Goal: Task Accomplishment & Management: Manage account settings

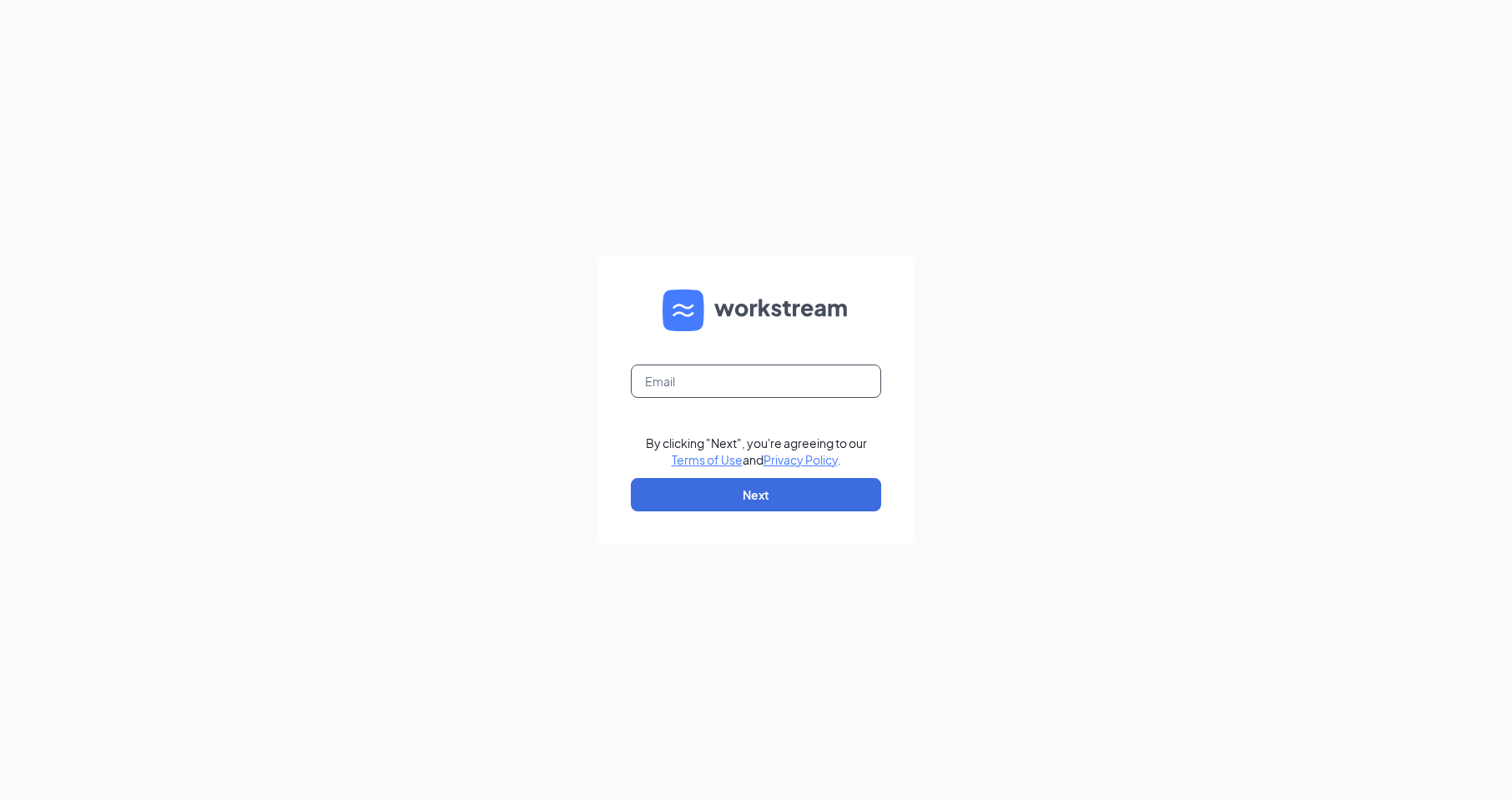
click at [651, 385] on input "text" at bounding box center [756, 381] width 250 height 33
type input "1461@internal-email.com"
click at [739, 495] on button "Next" at bounding box center [756, 494] width 250 height 33
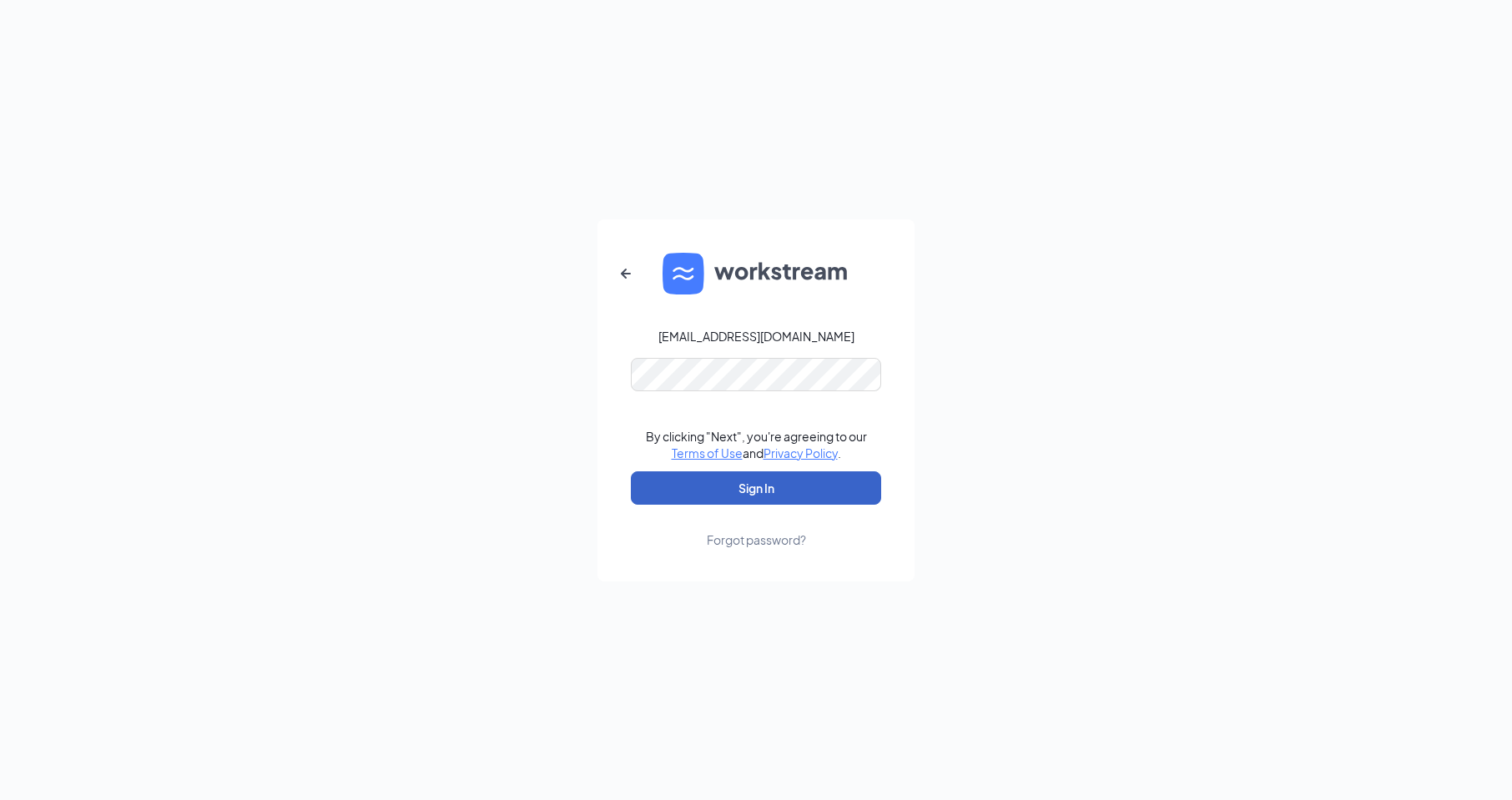
click at [653, 485] on button "Sign In" at bounding box center [756, 488] width 250 height 33
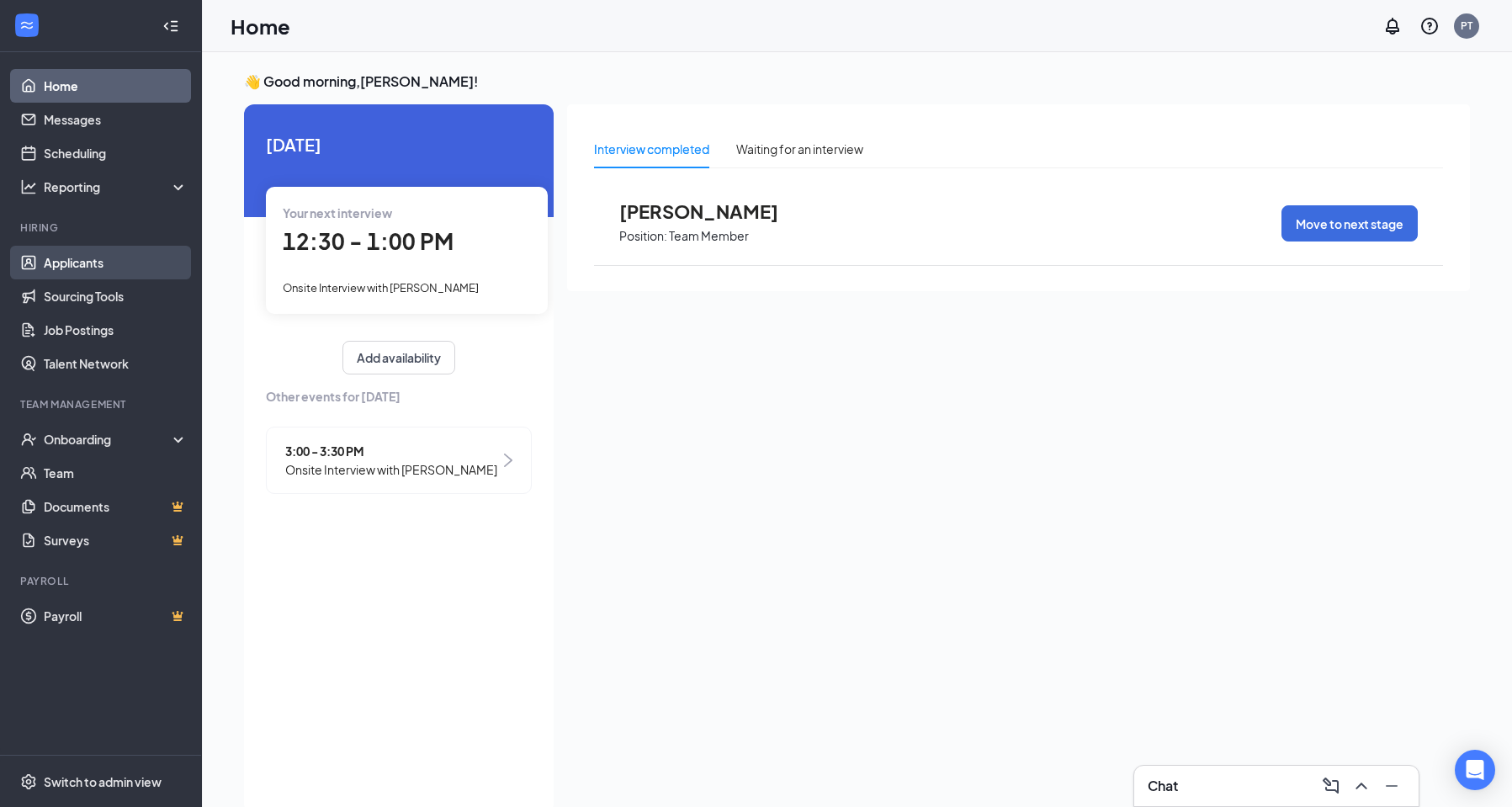
click at [82, 258] on link "Applicants" at bounding box center [116, 262] width 144 height 33
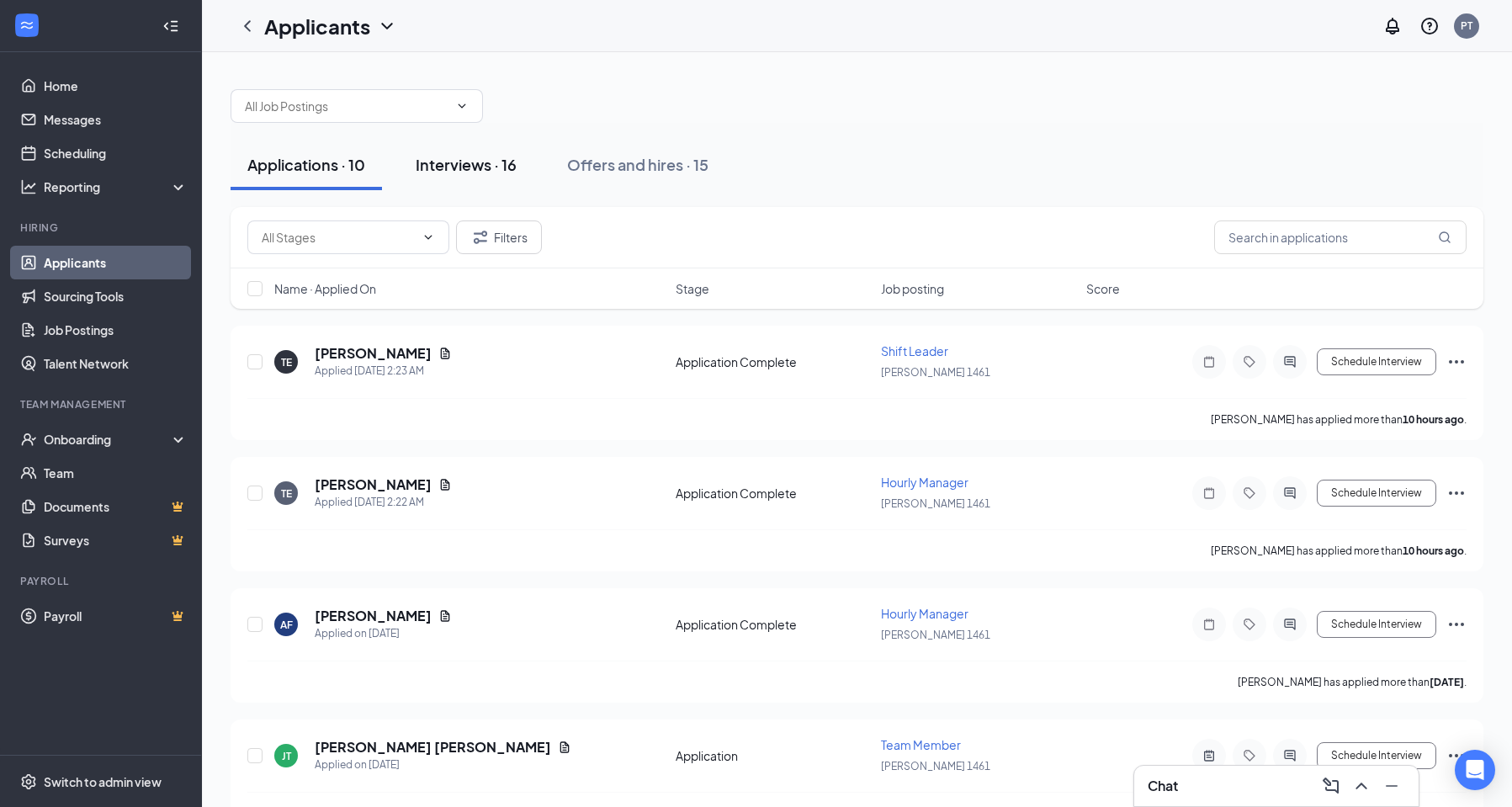
click at [454, 165] on div "Interviews · 16" at bounding box center [465, 165] width 101 height 21
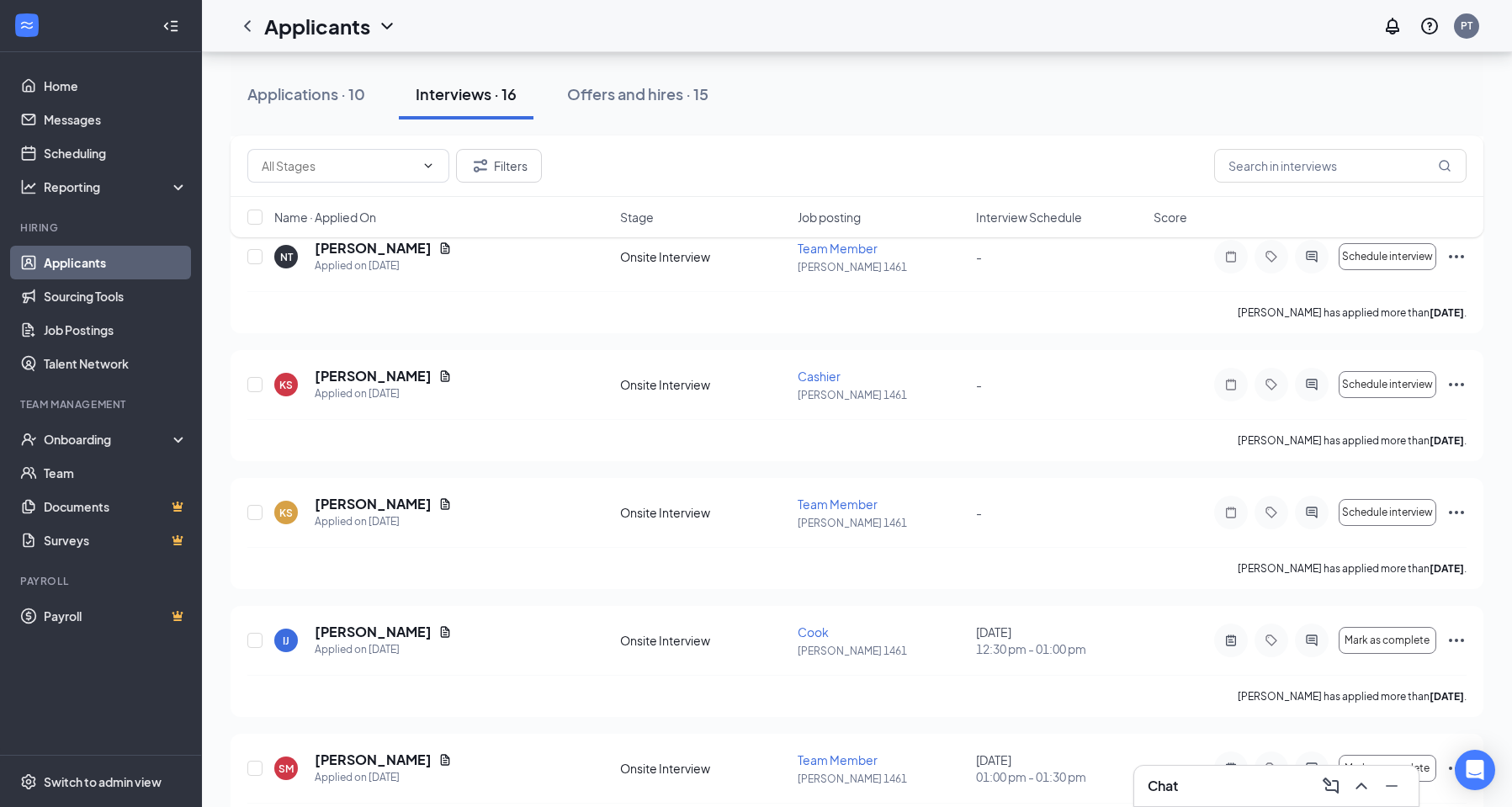
scroll to position [475, 0]
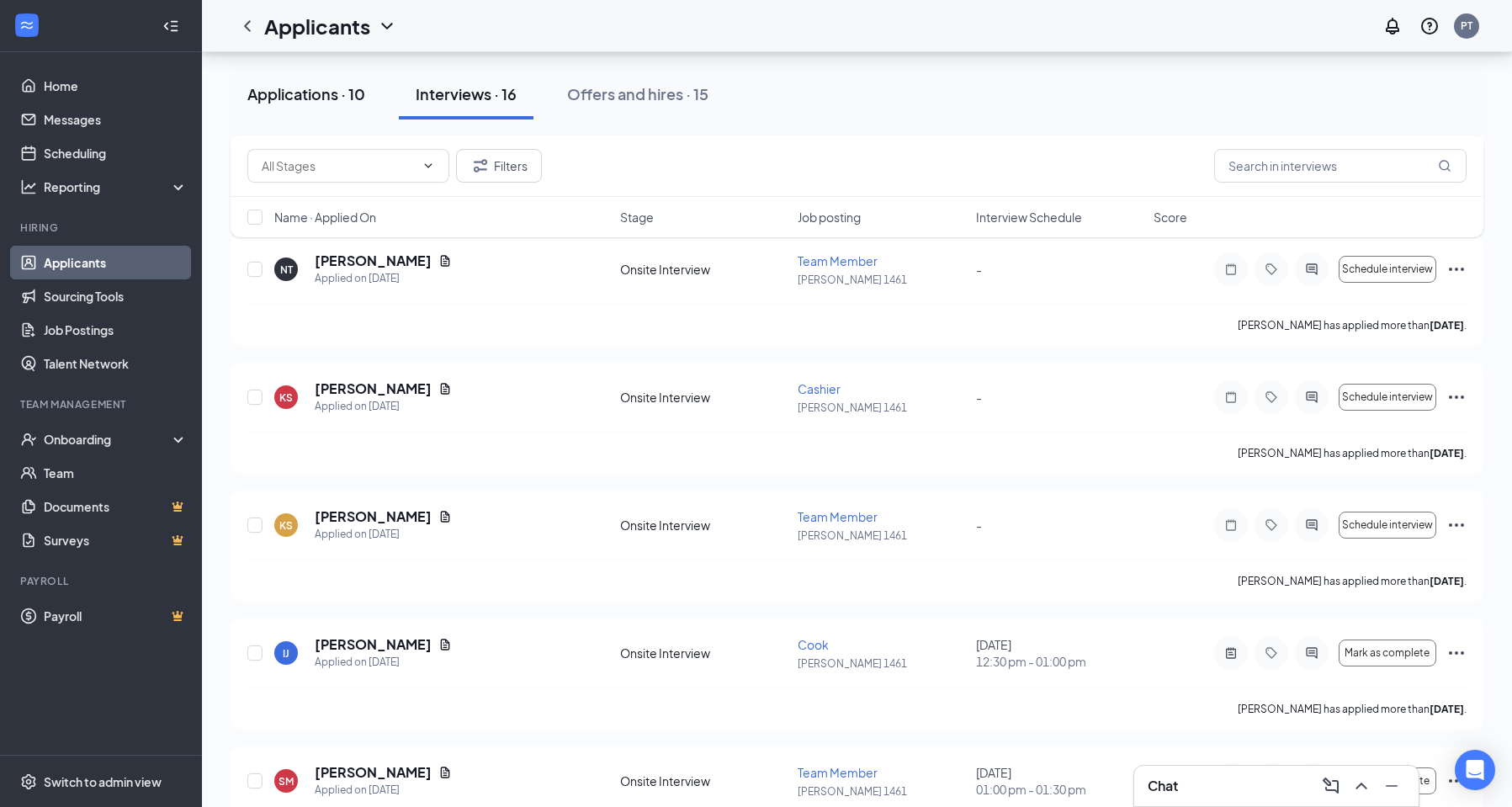
click at [312, 89] on div "Applications · 10" at bounding box center [306, 94] width 117 height 21
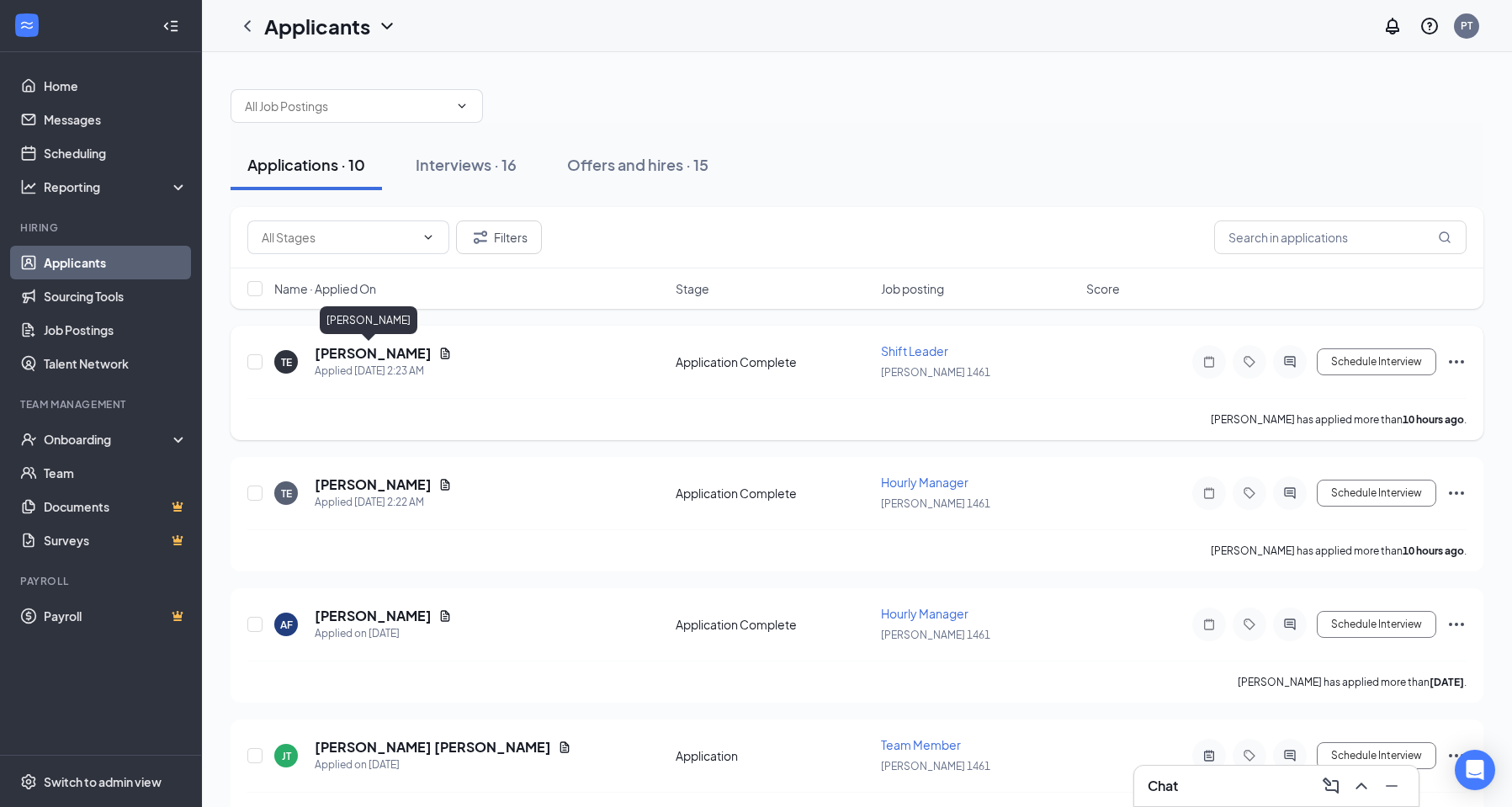
click at [378, 353] on h5 "[PERSON_NAME]" at bounding box center [372, 353] width 117 height 18
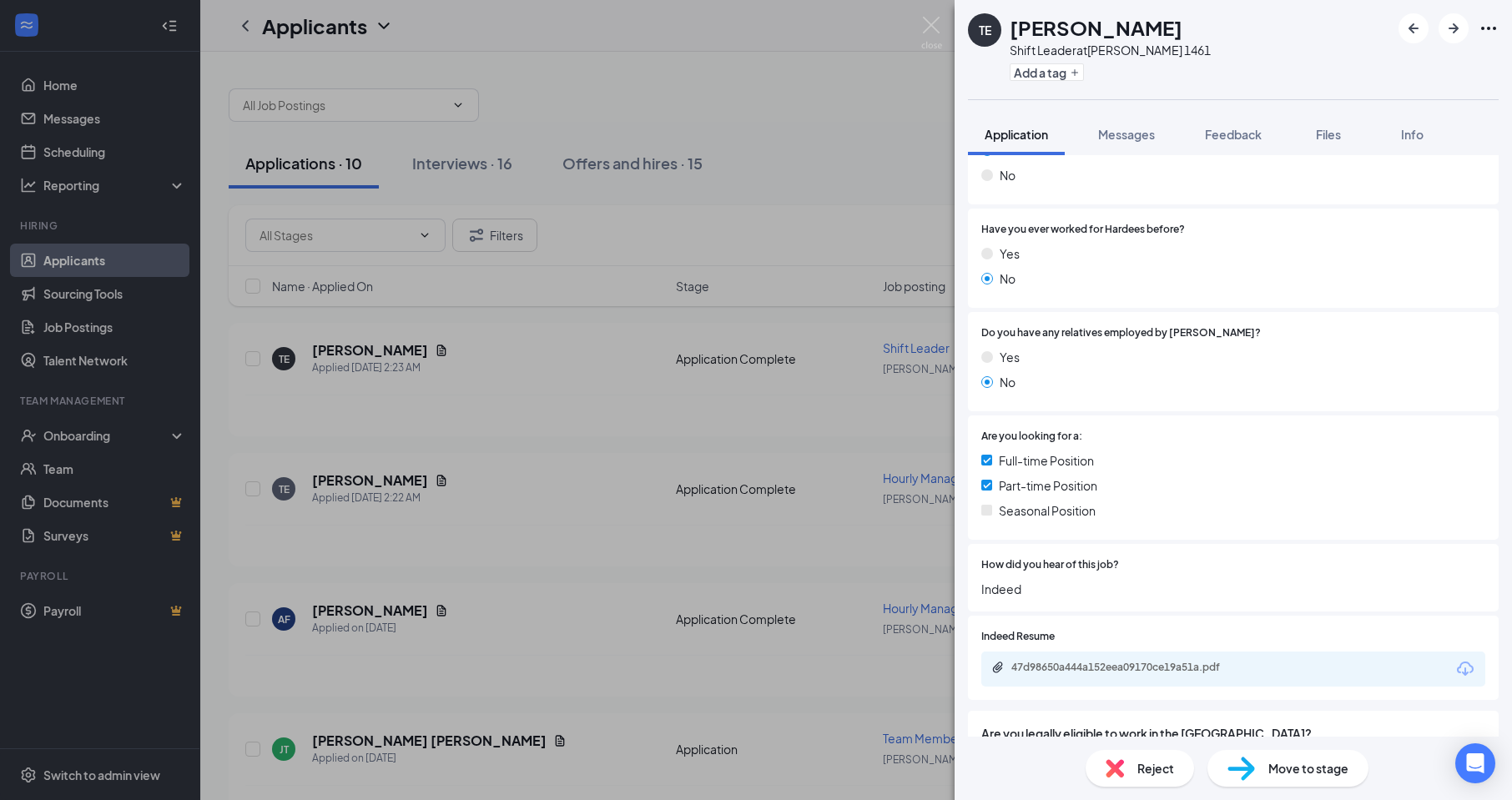
scroll to position [750, 0]
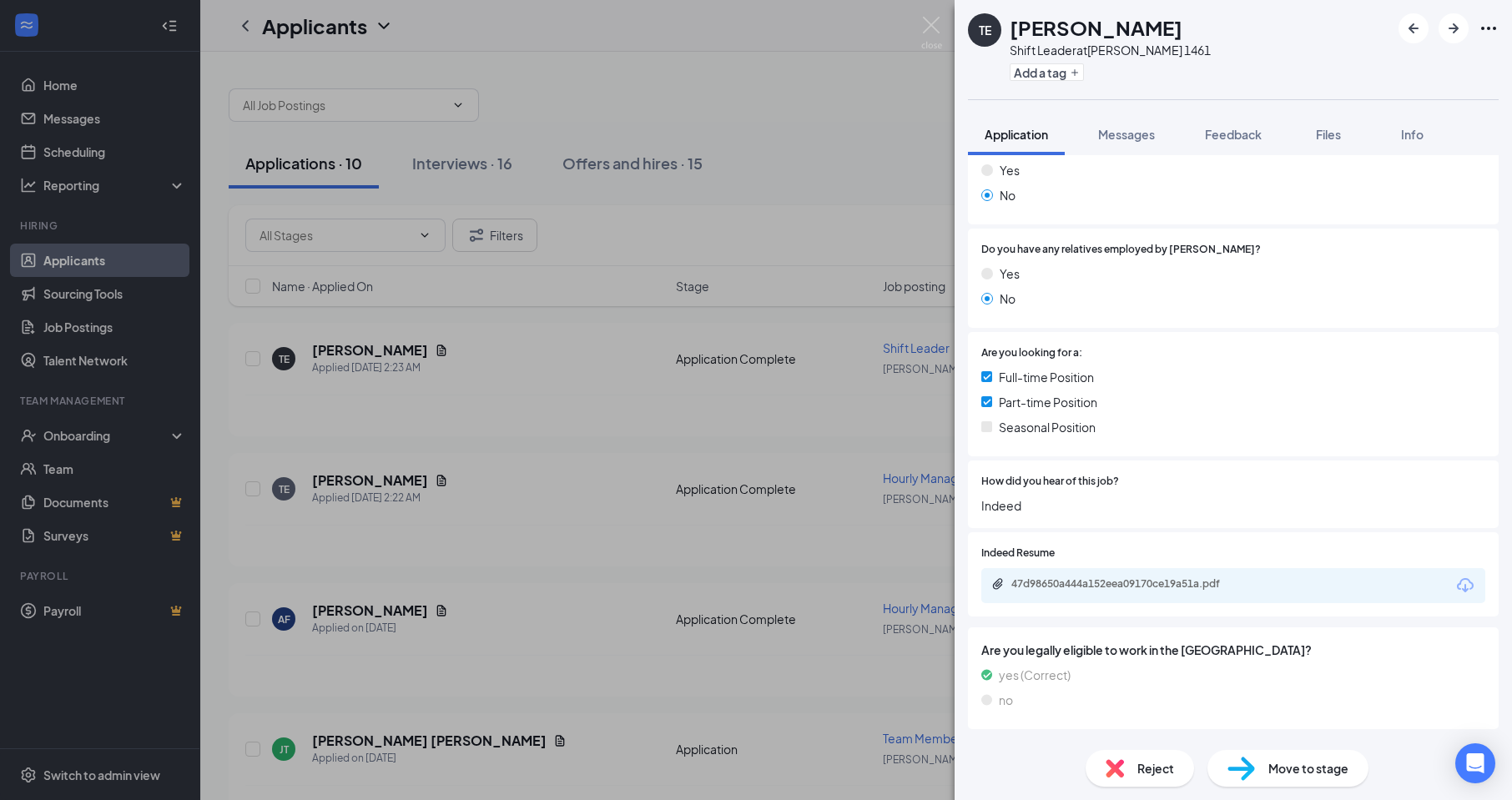
click at [1457, 592] on icon "Download" at bounding box center [1465, 585] width 17 height 14
click at [932, 22] on img at bounding box center [932, 32] width 21 height 32
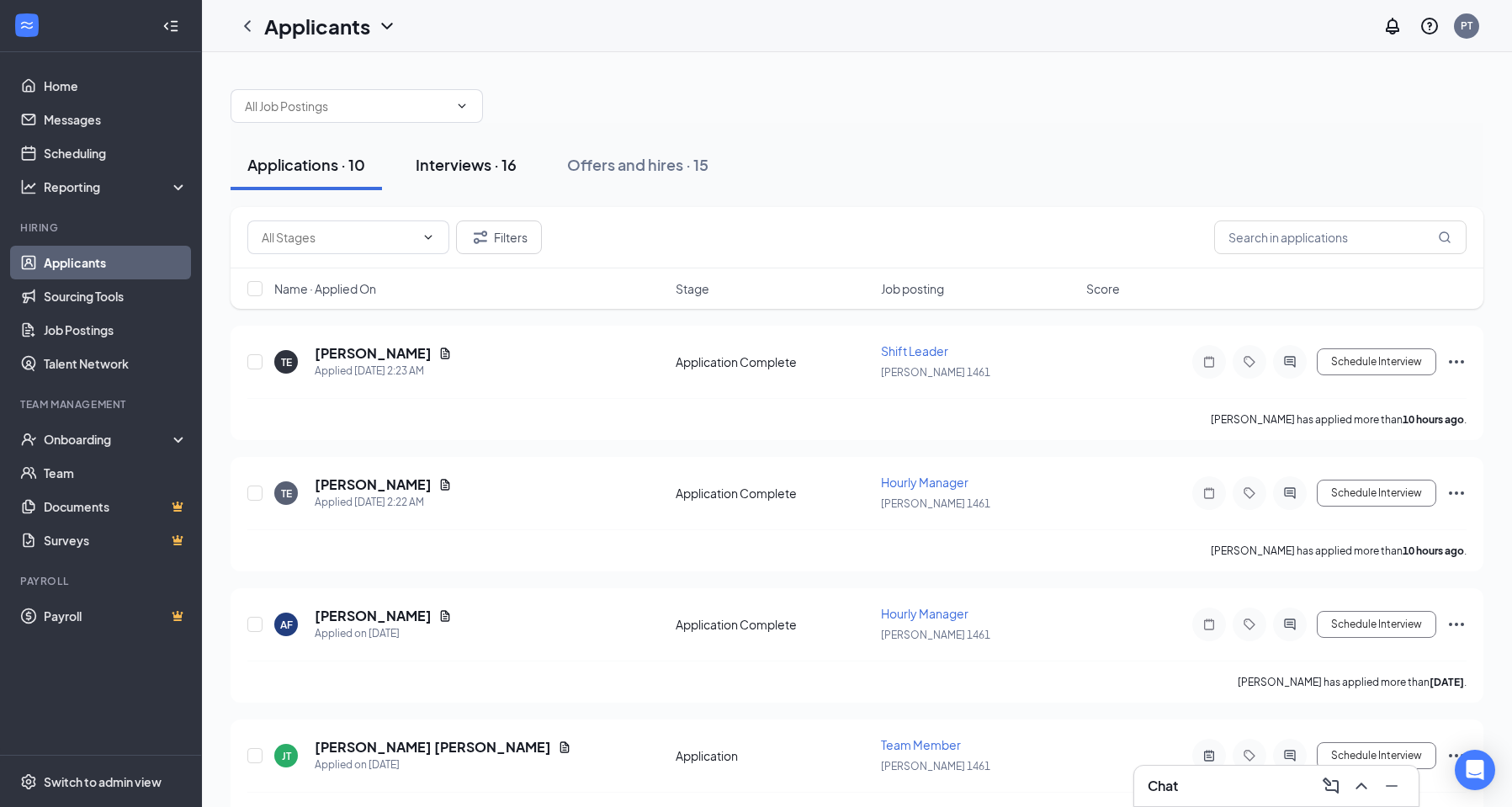
click at [438, 159] on div "Interviews · 16" at bounding box center [465, 165] width 101 height 21
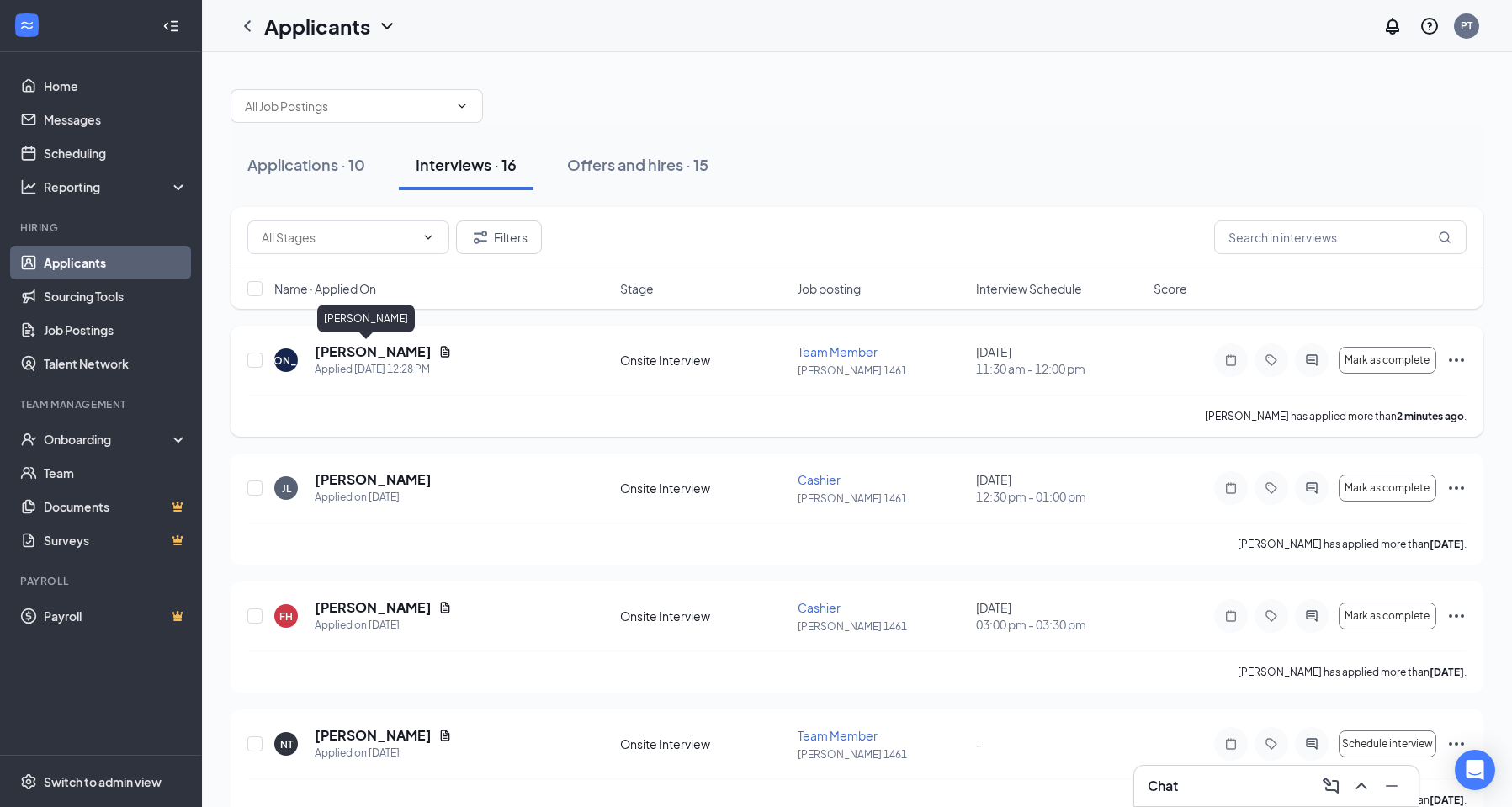
click at [369, 350] on h5 "[PERSON_NAME]" at bounding box center [372, 351] width 117 height 18
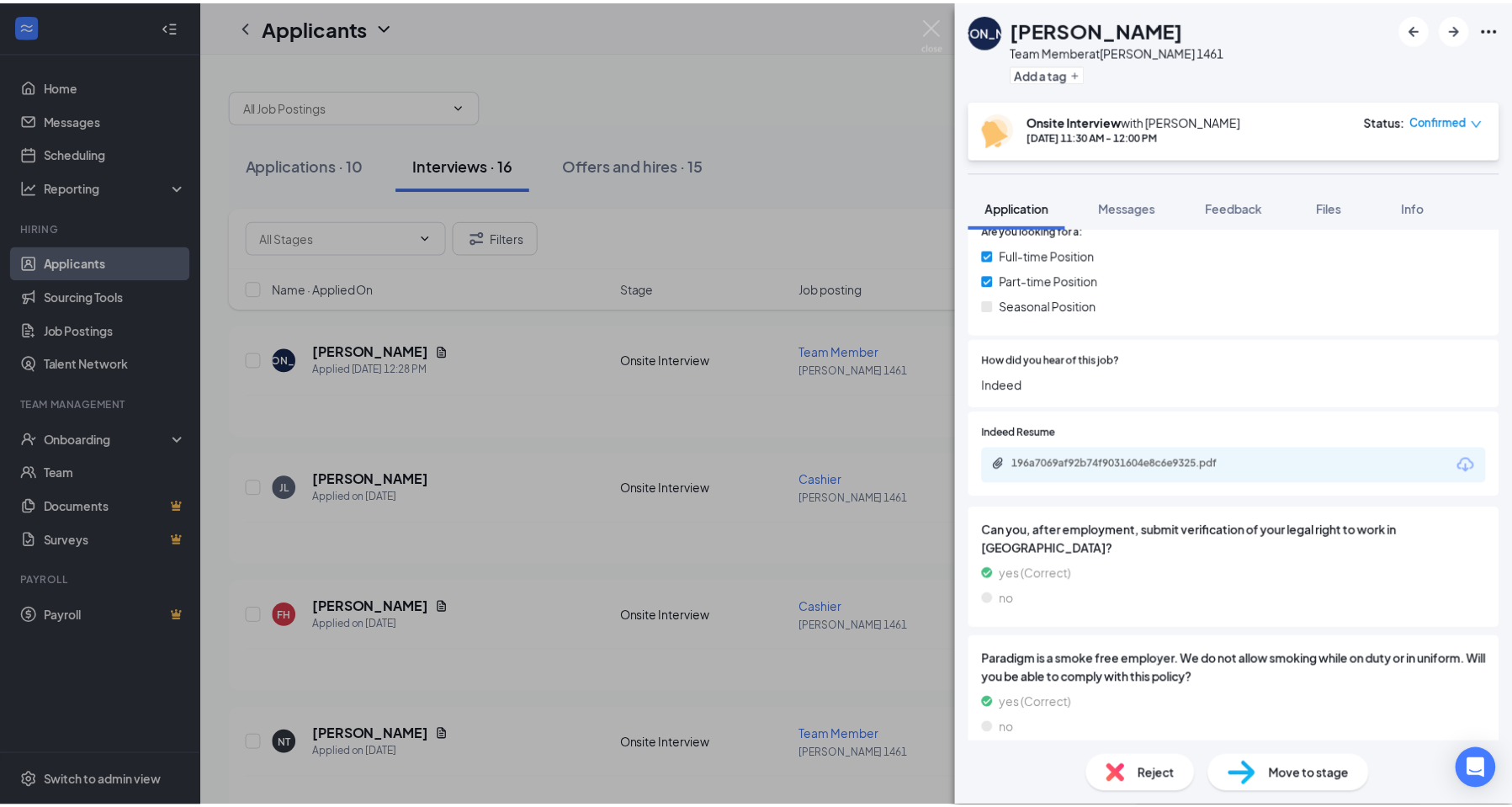
scroll to position [841, 0]
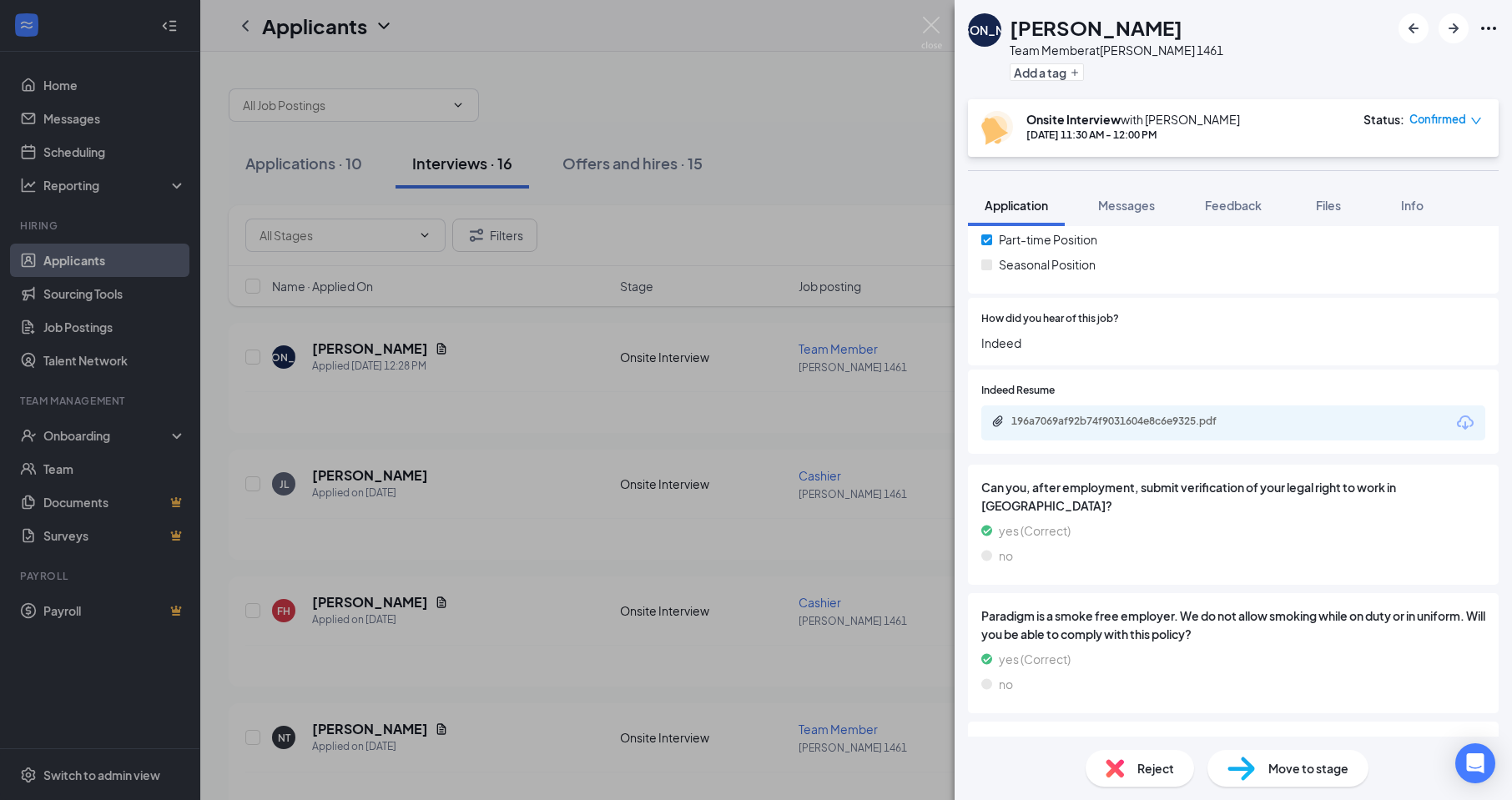
click at [1456, 433] on icon "Download" at bounding box center [1465, 422] width 20 height 20
click at [932, 24] on img at bounding box center [932, 32] width 21 height 32
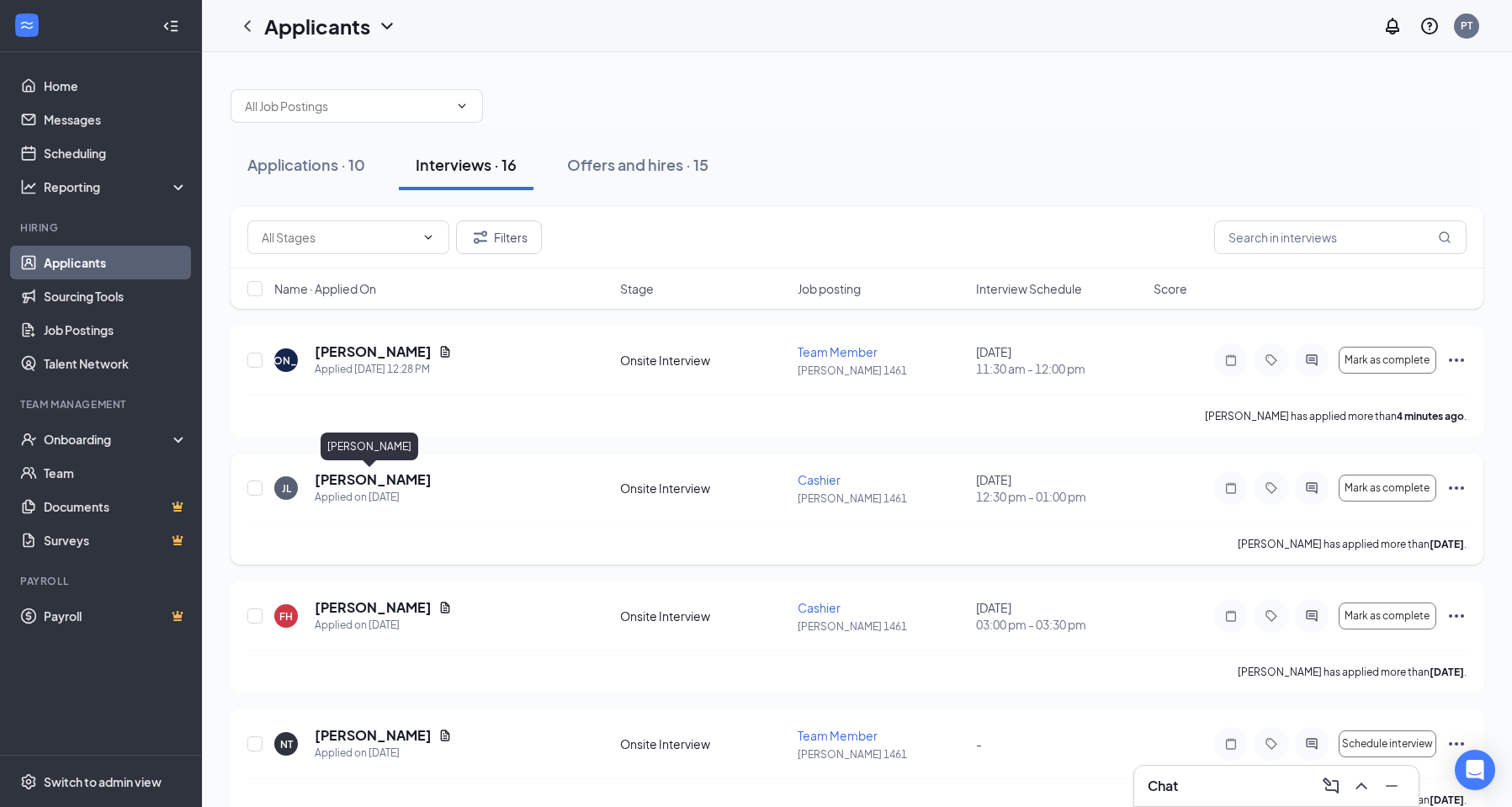
click at [371, 477] on h5 "[PERSON_NAME]" at bounding box center [372, 479] width 117 height 18
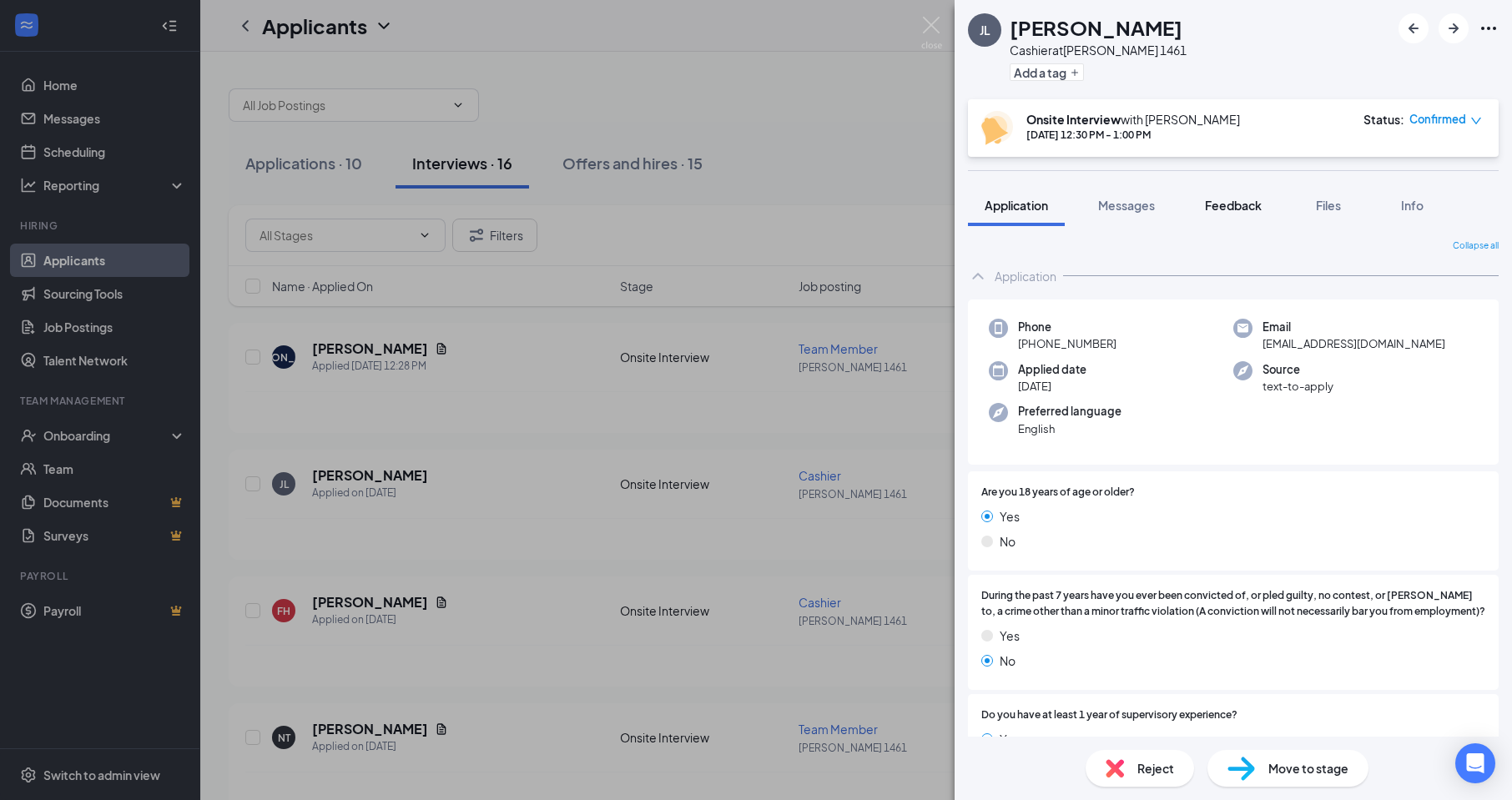
click at [1237, 208] on span "Feedback" at bounding box center [1233, 205] width 56 height 15
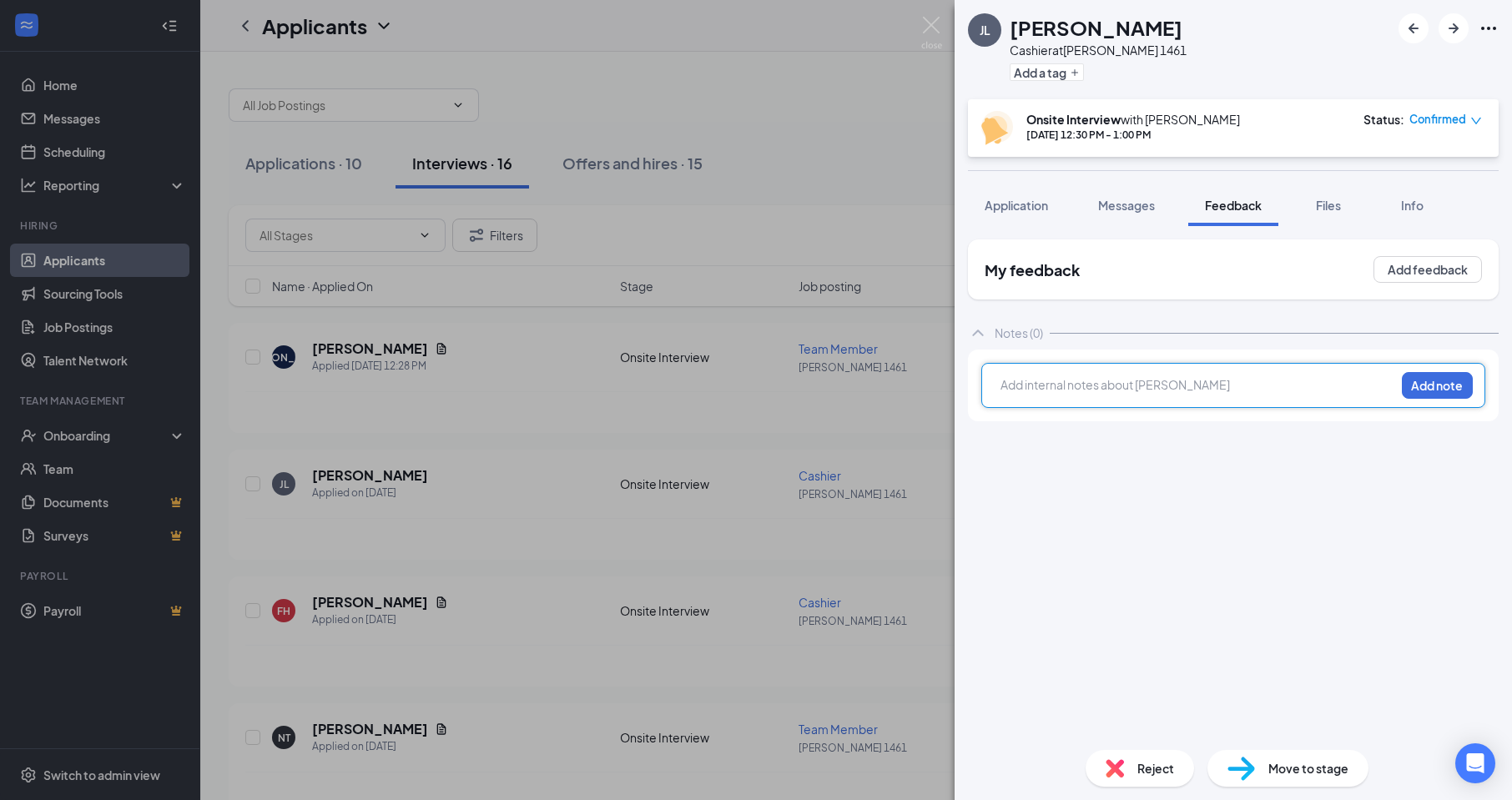
click at [1009, 381] on div at bounding box center [1197, 385] width 393 height 17
click at [1457, 381] on button "Add note" at bounding box center [1437, 385] width 71 height 27
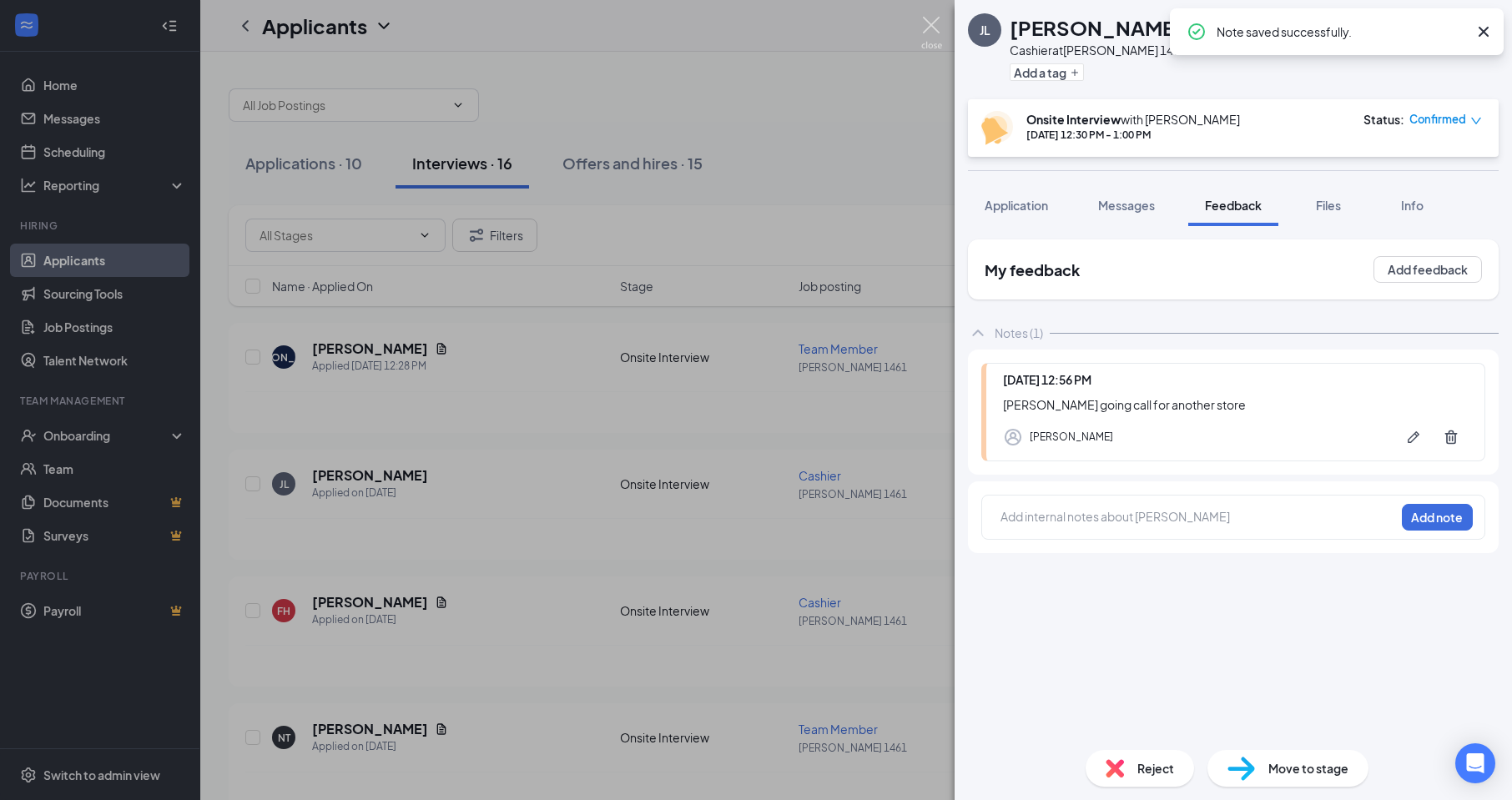
click at [935, 28] on img at bounding box center [932, 32] width 21 height 32
